Goal: Task Accomplishment & Management: Use online tool/utility

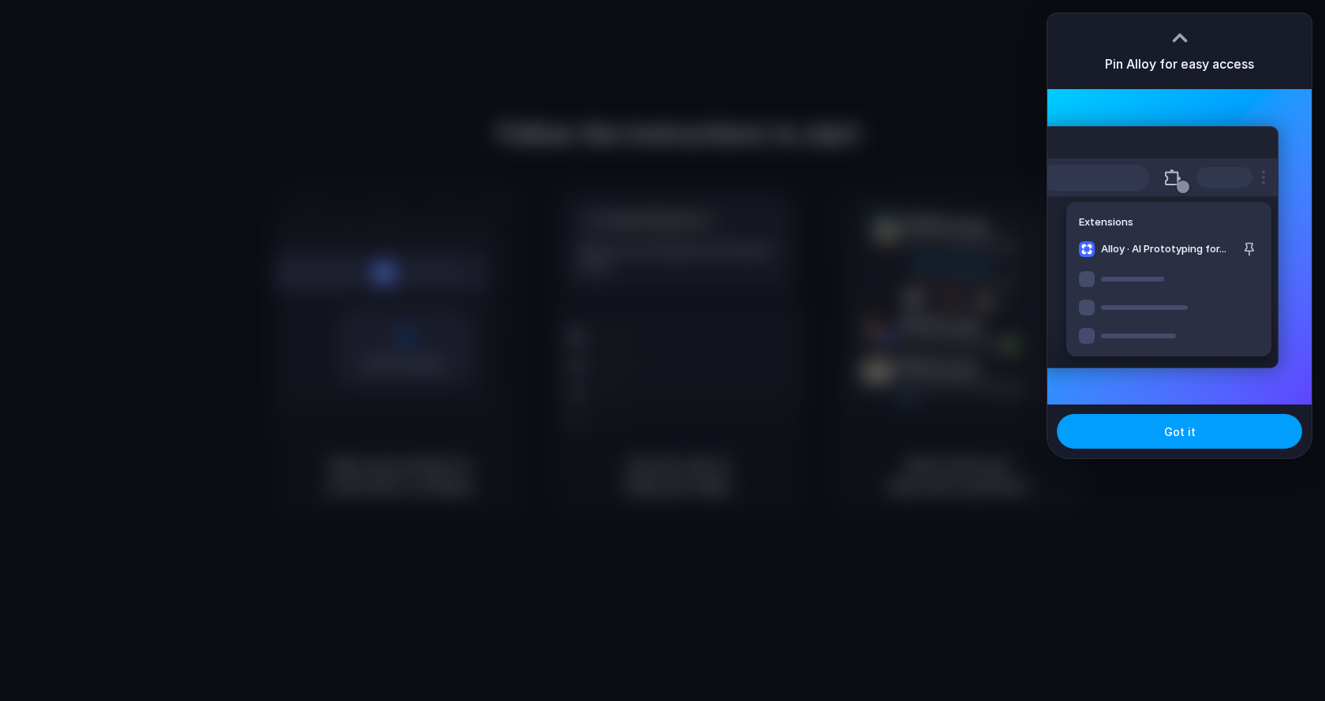
click at [1163, 431] on button "Got it" at bounding box center [1179, 431] width 245 height 35
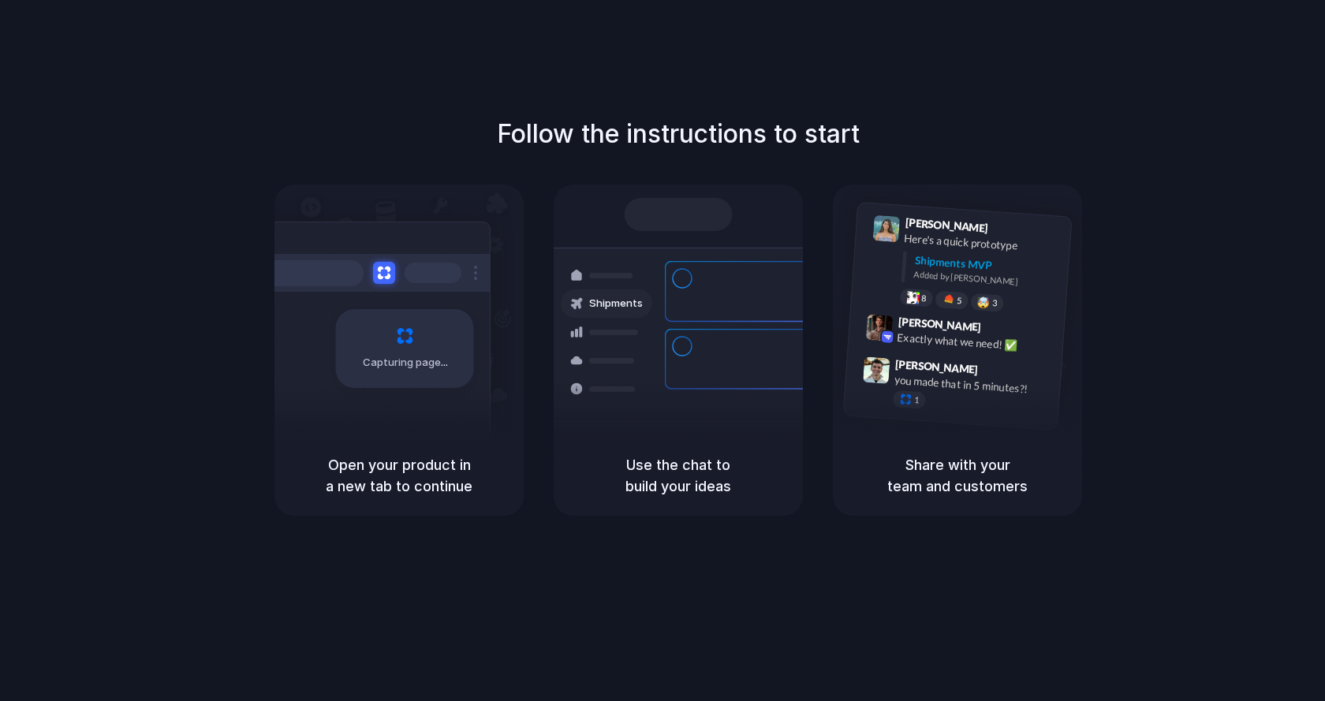
click at [481, 273] on div at bounding box center [371, 273] width 237 height 38
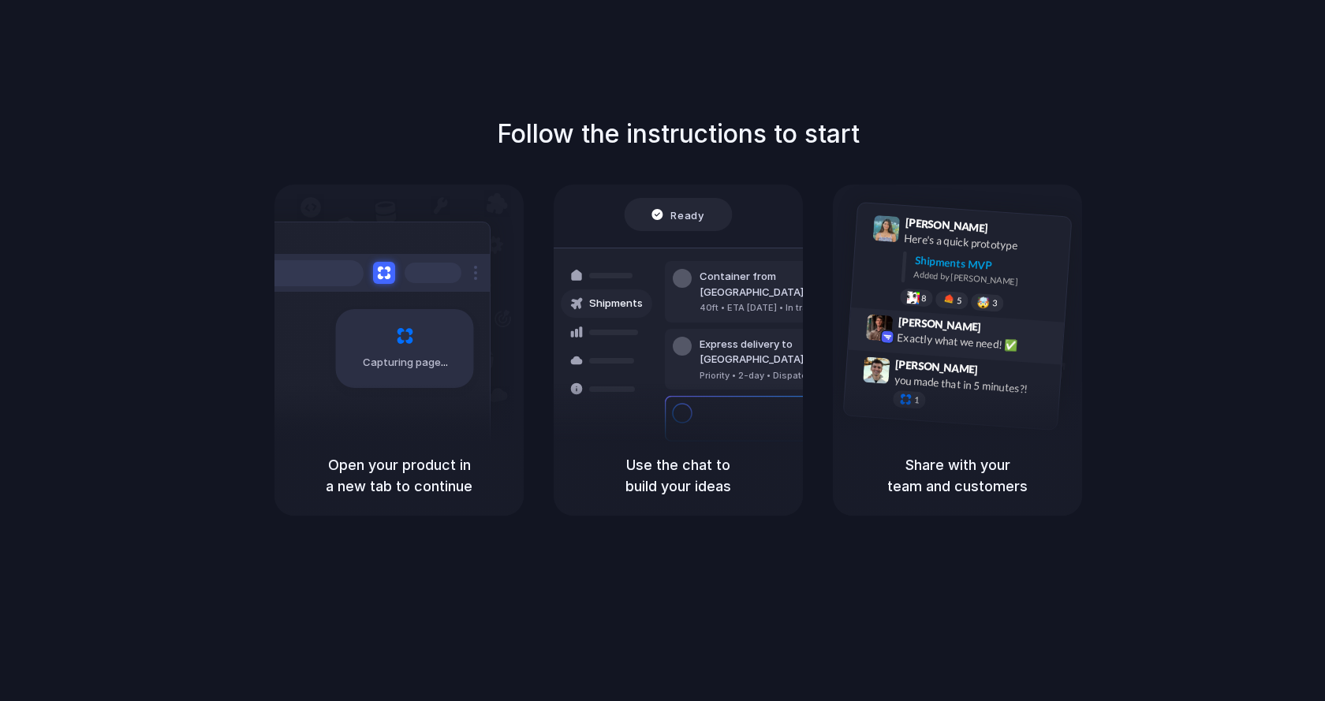
click at [989, 328] on span "9:42 AM" at bounding box center [1002, 329] width 32 height 19
click at [749, 421] on div "8 pallets • Warehouse B • Packed" at bounding box center [772, 427] width 147 height 13
click at [458, 502] on div "Open your product in a new tab to continue" at bounding box center [398, 475] width 249 height 80
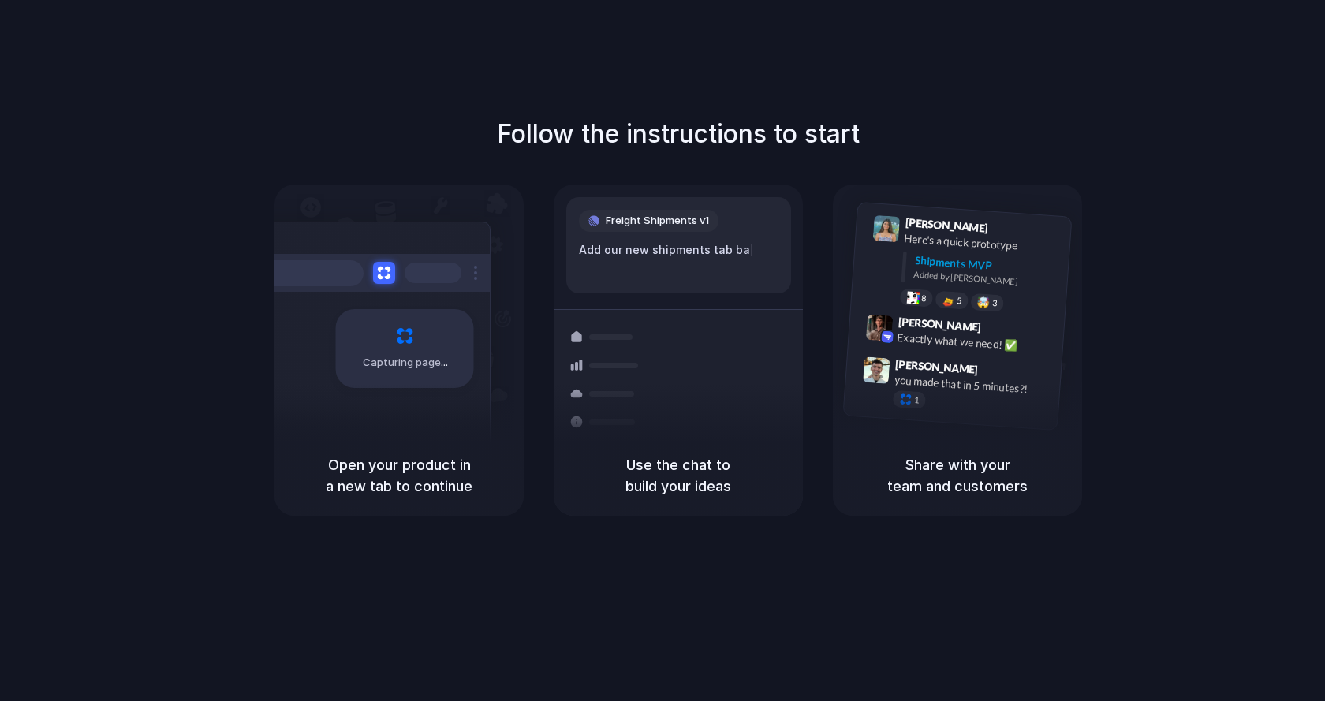
click at [747, 207] on div "Freight Shipments v1 Add our new shipments tab ba |" at bounding box center [678, 245] width 225 height 96
